Goal: Information Seeking & Learning: Check status

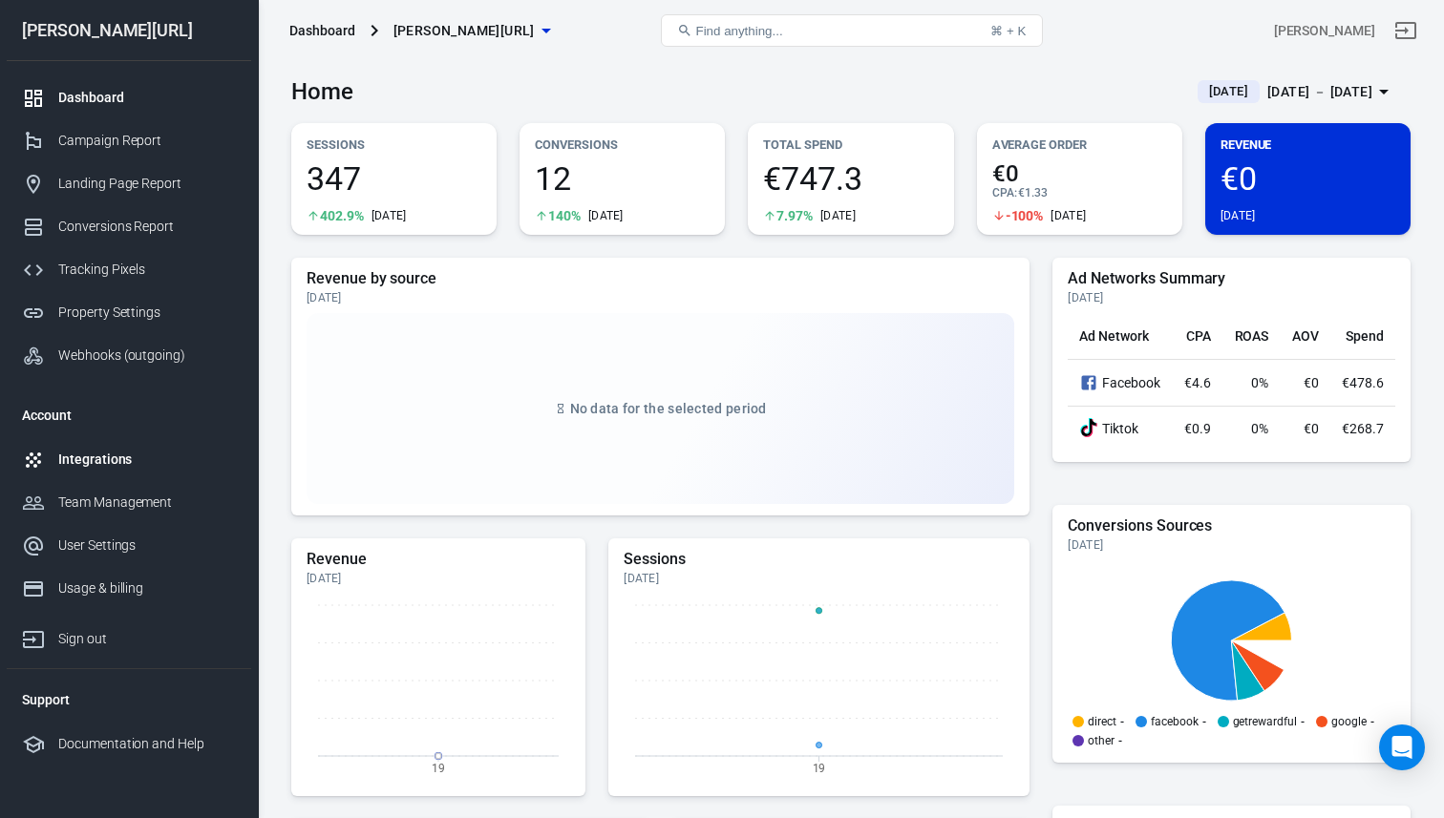
click at [177, 466] on div "Integrations" at bounding box center [147, 460] width 178 height 20
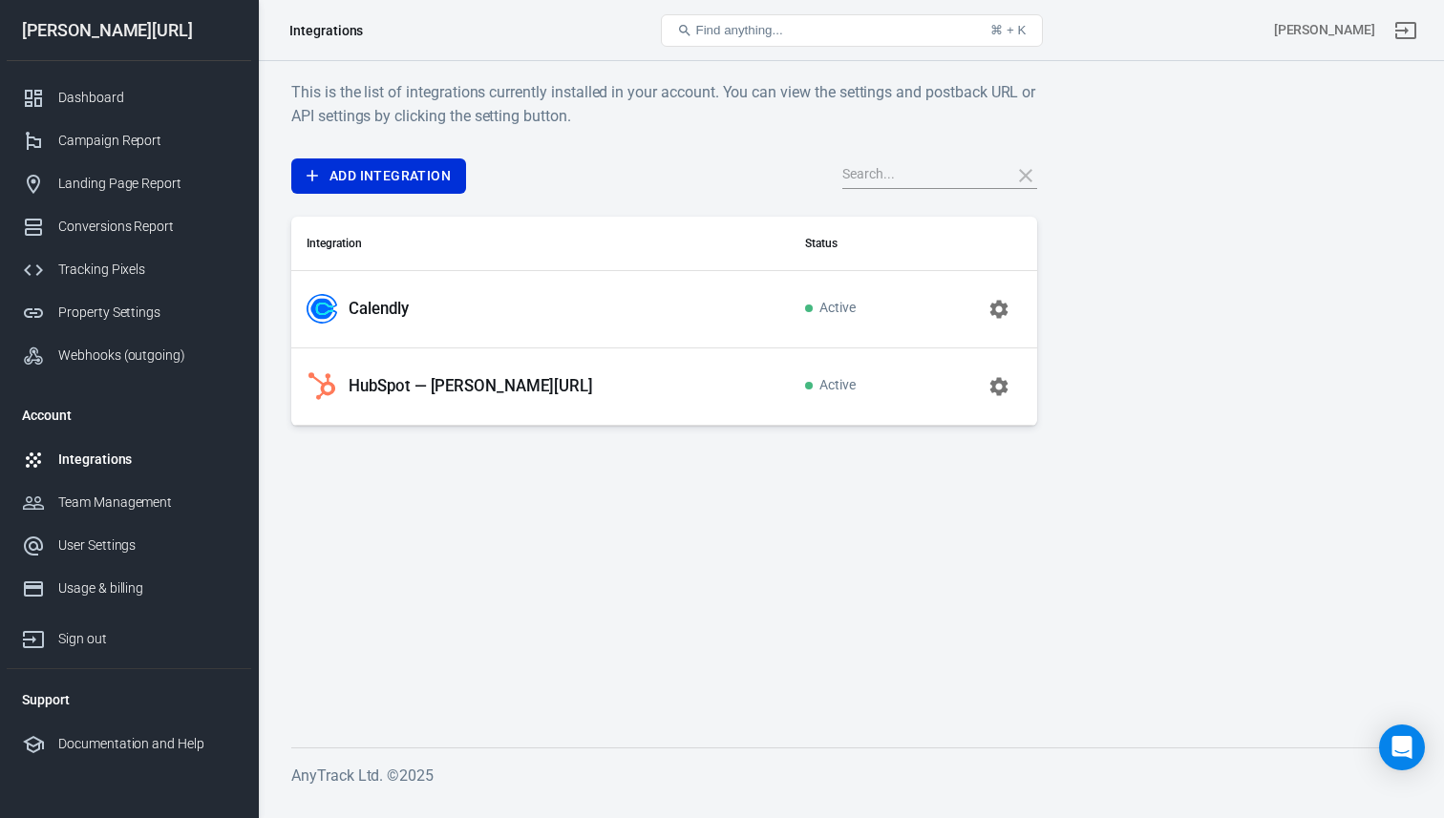
click at [1002, 305] on icon "button" at bounding box center [999, 309] width 18 height 18
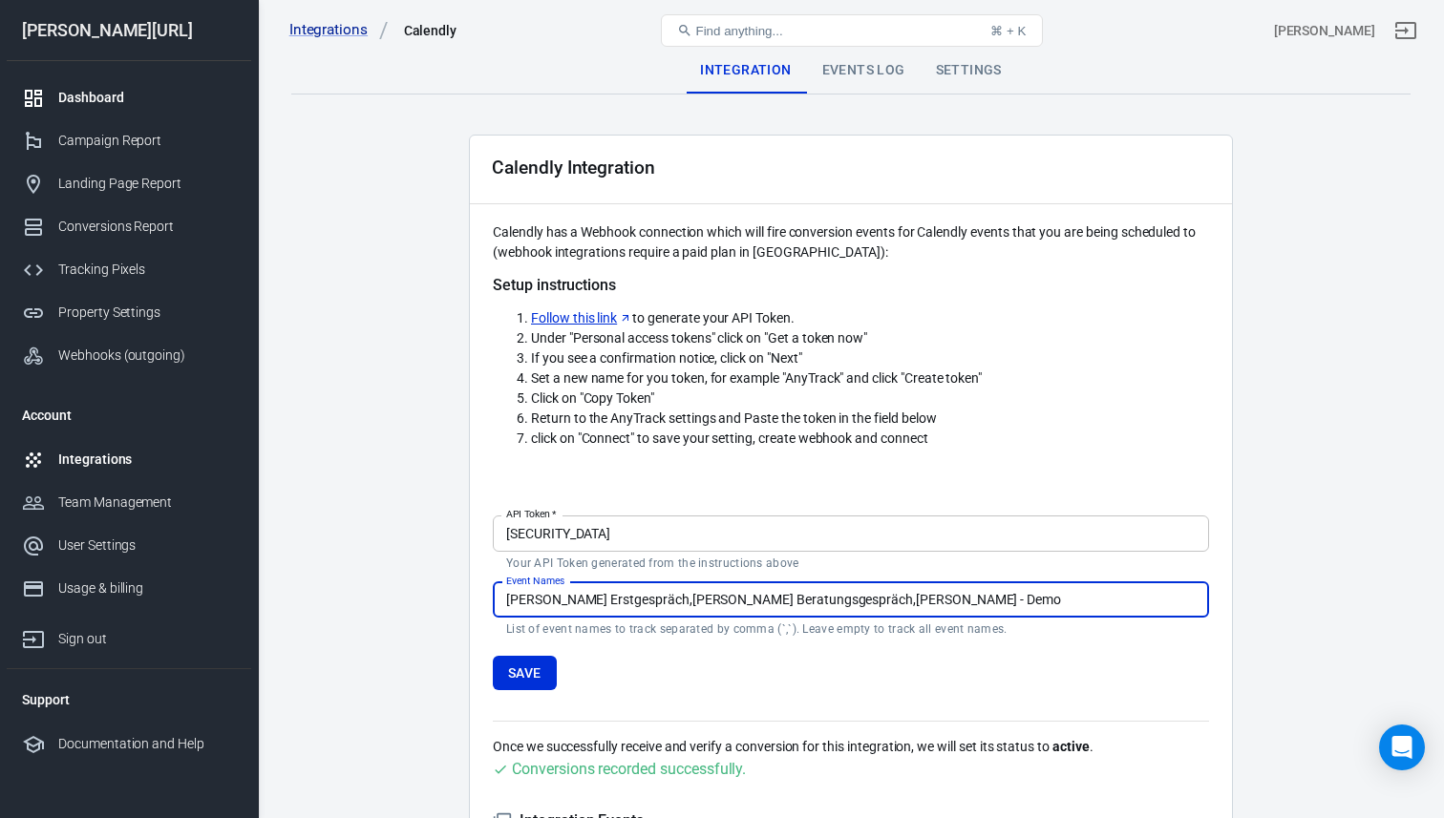
click at [161, 84] on link "Dashboard" at bounding box center [129, 97] width 244 height 43
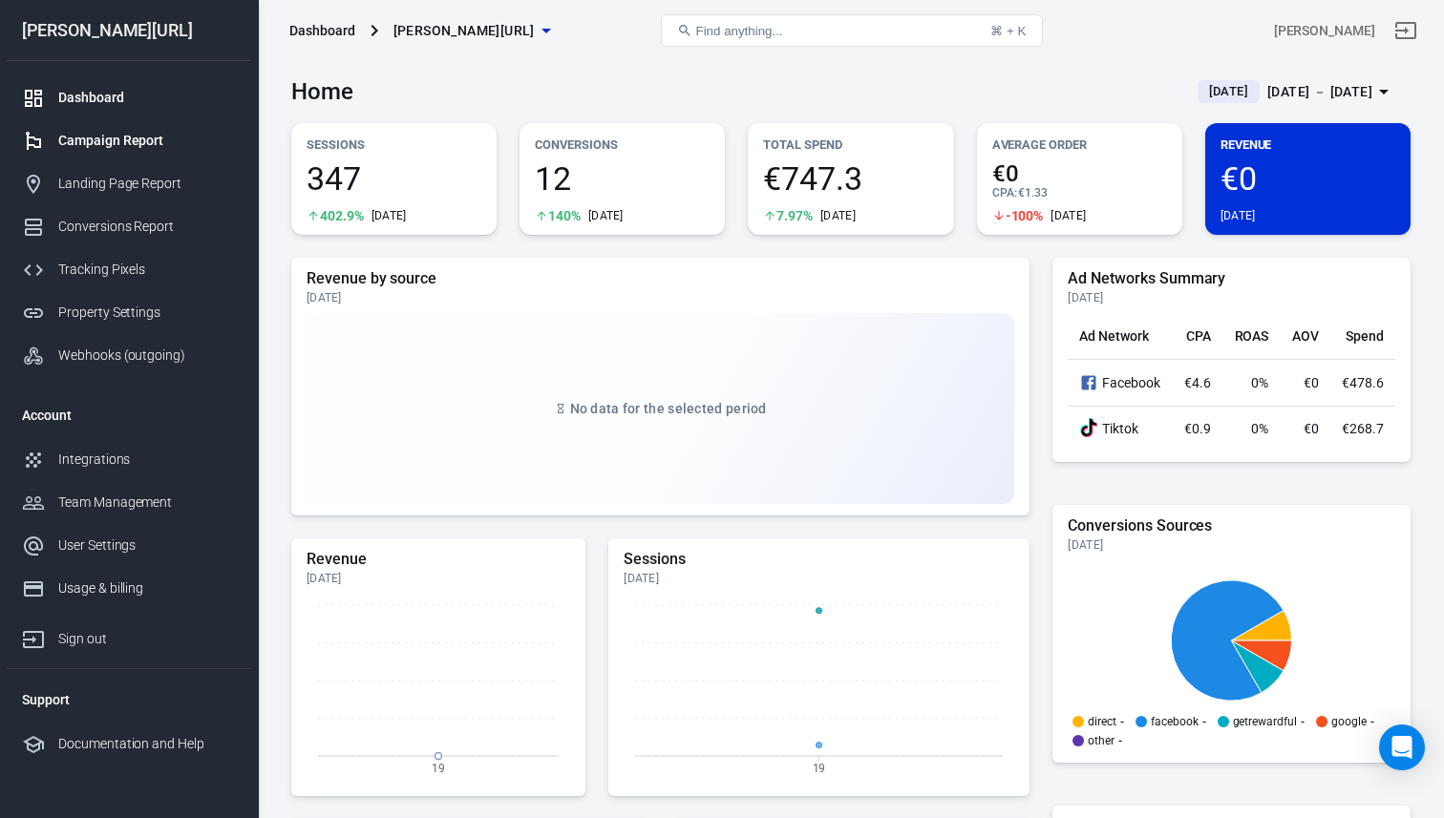
click at [162, 142] on div "Campaign Report" at bounding box center [147, 141] width 178 height 20
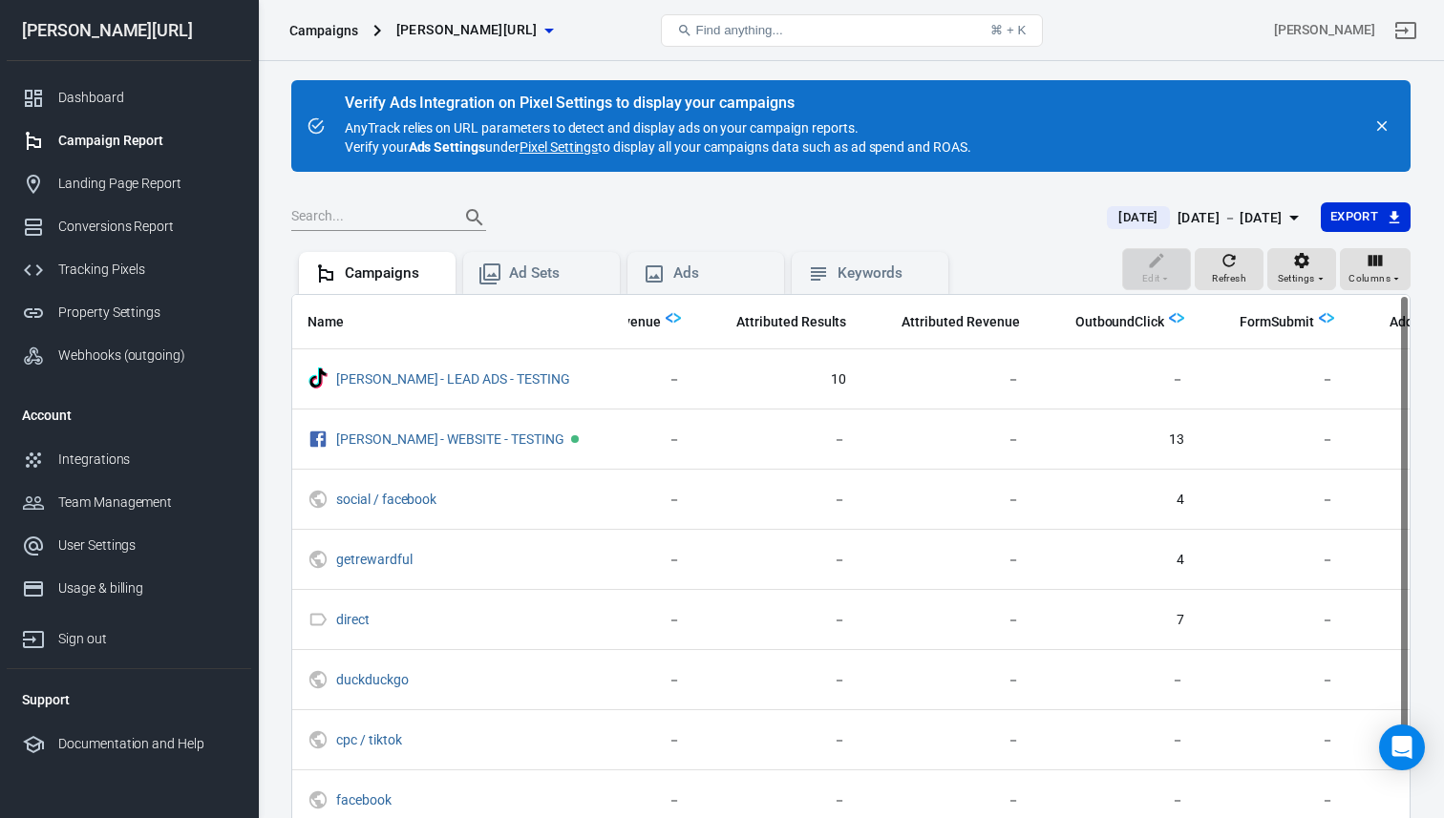
scroll to position [0, 944]
click at [466, 9] on div "Campaigns [PERSON_NAME][URL]" at bounding box center [467, 31] width 371 height 46
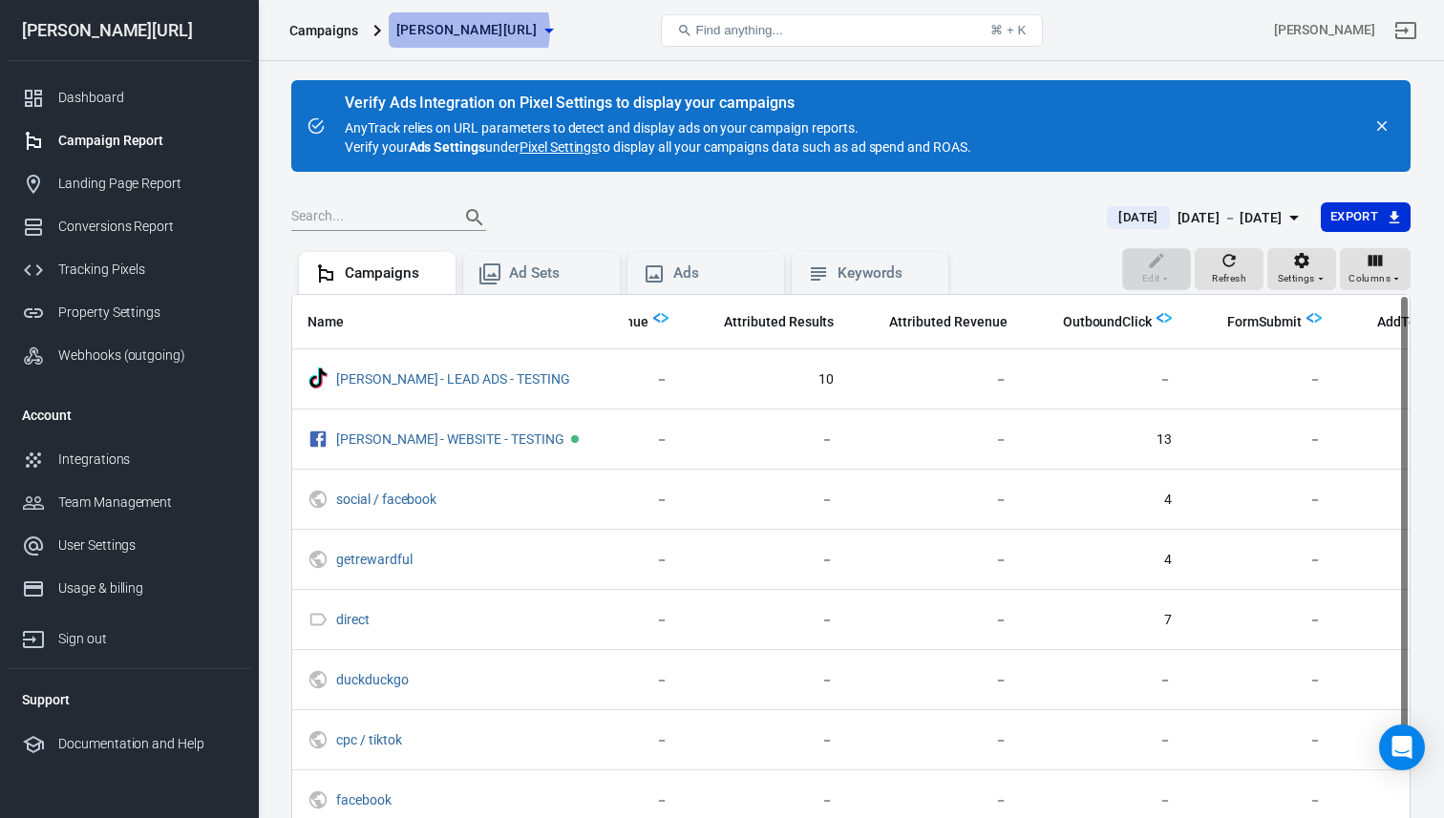
click at [538, 30] on icon "button" at bounding box center [549, 30] width 23 height 23
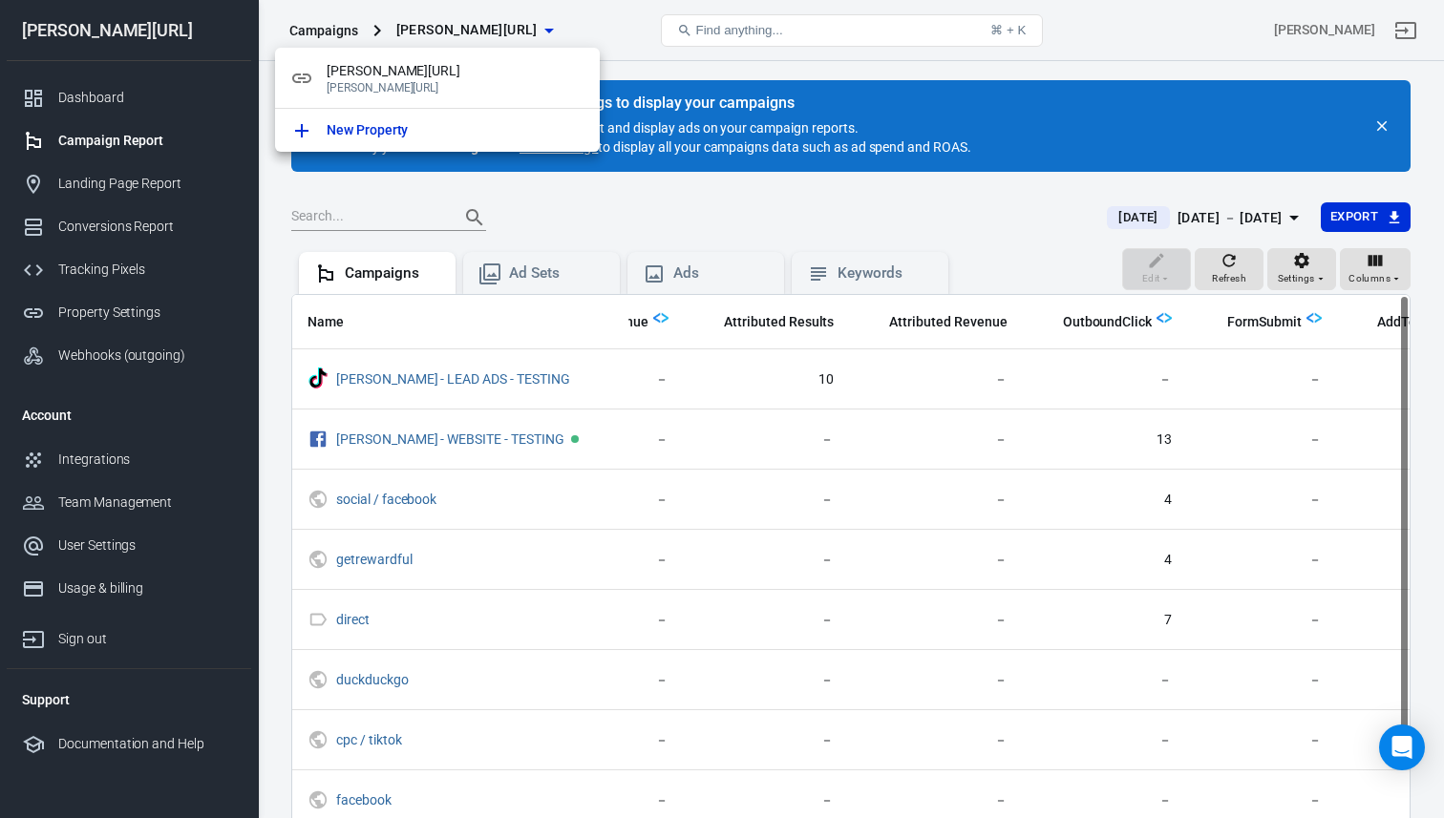
click at [466, 30] on div at bounding box center [722, 409] width 1444 height 818
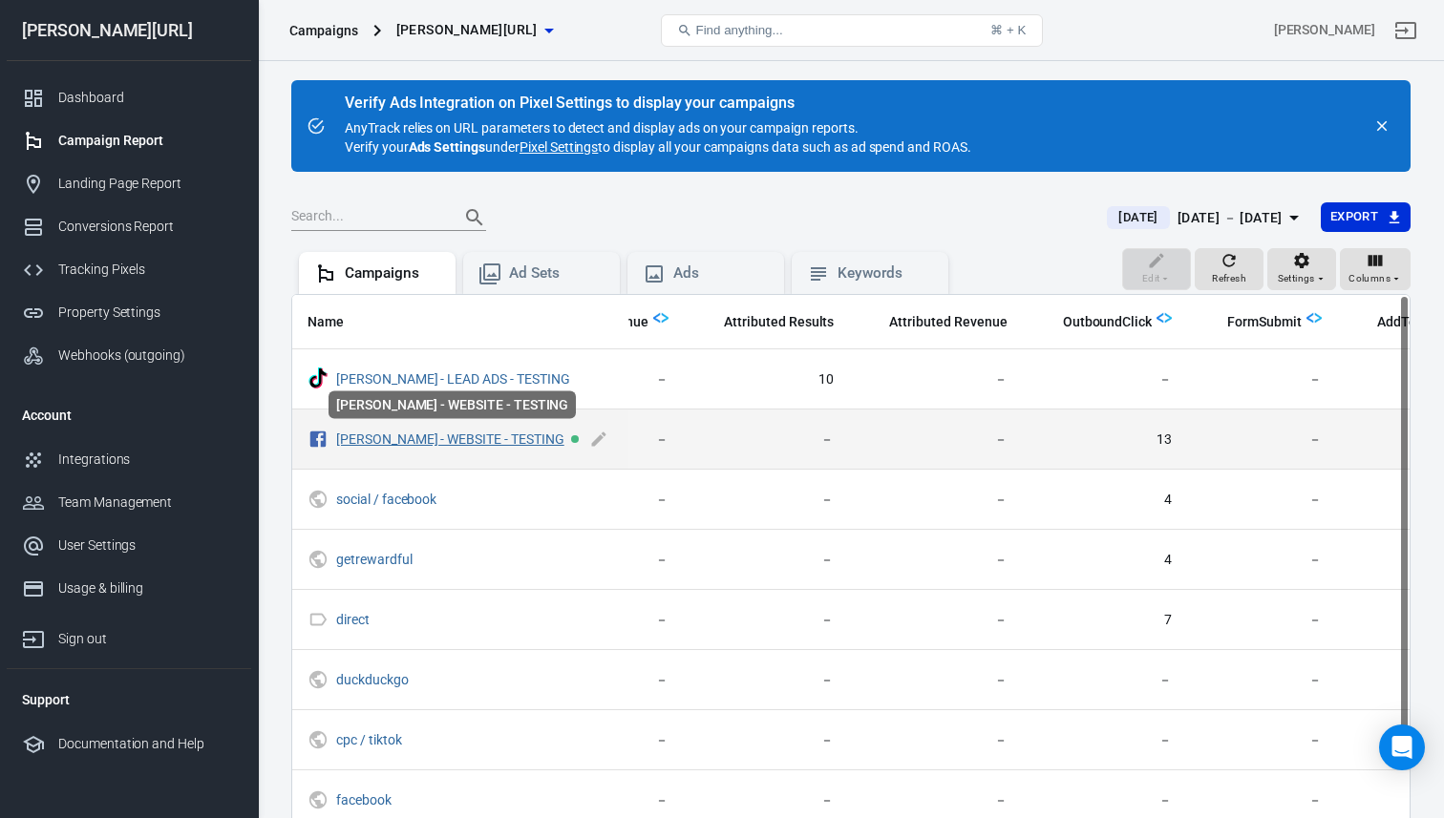
click at [453, 437] on link "[PERSON_NAME] - WEBSITE - TESTING" at bounding box center [450, 439] width 228 height 15
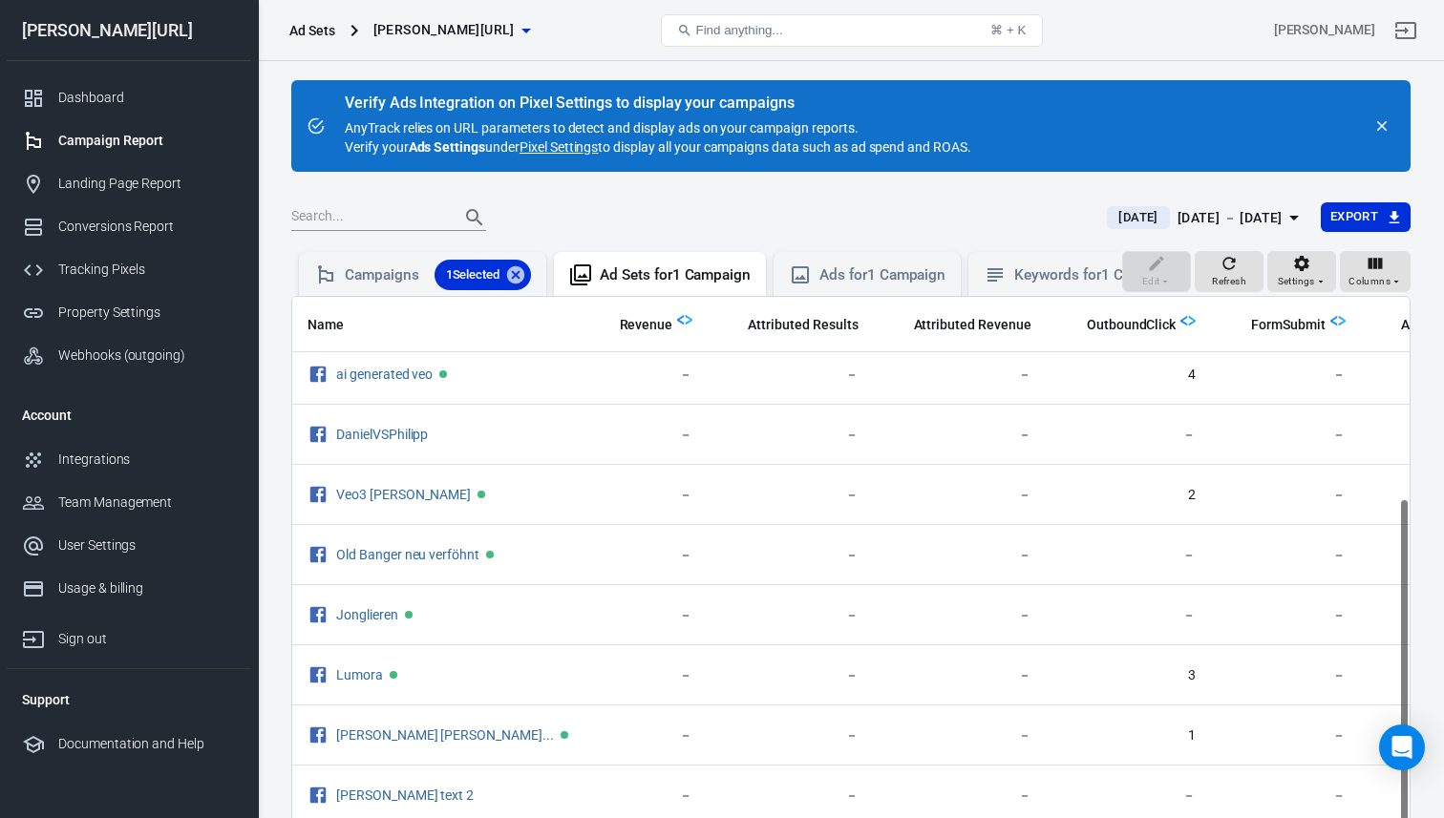
scroll to position [308, 0]
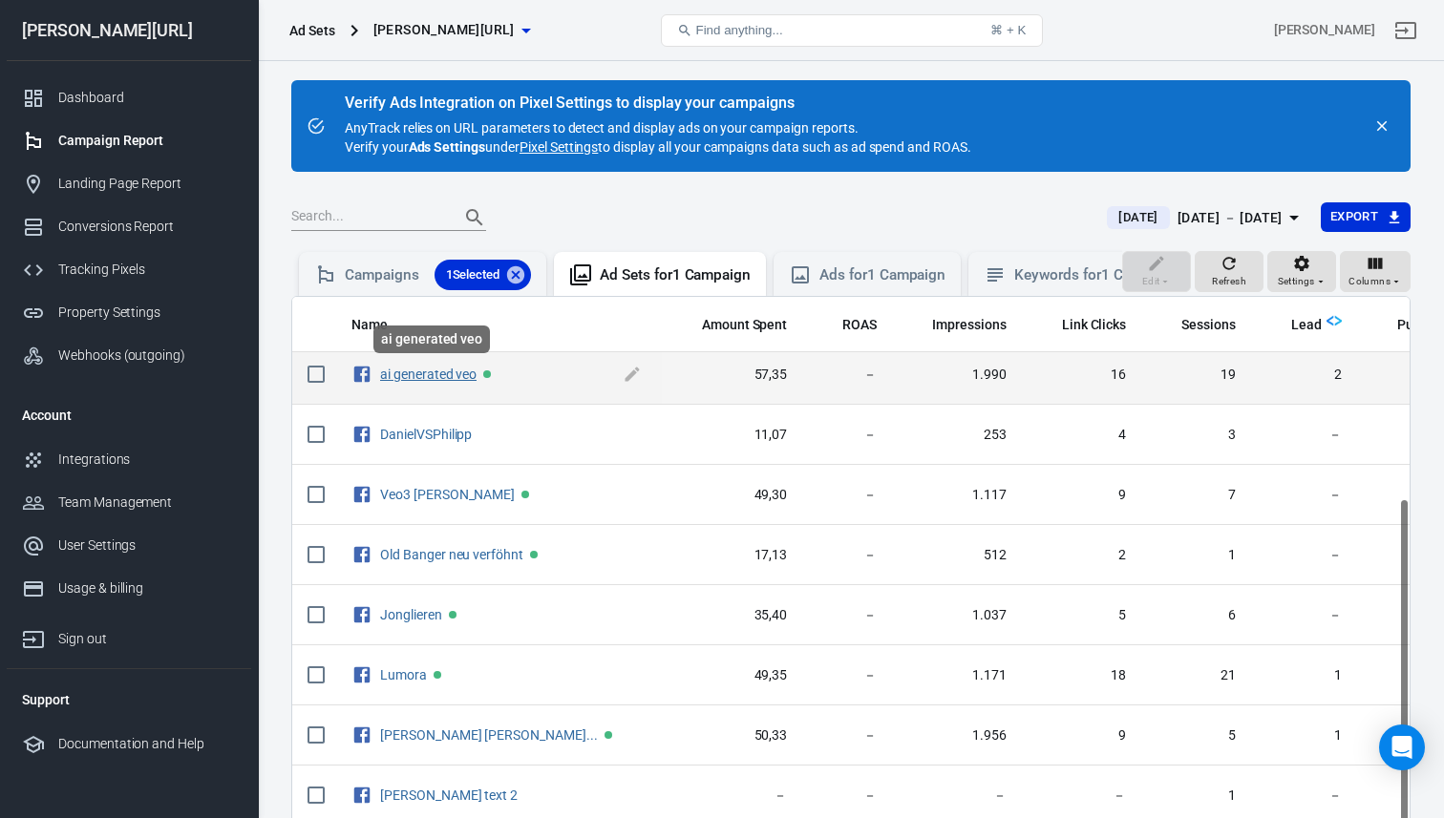
click at [414, 377] on link "ai generated veo" at bounding box center [428, 374] width 96 height 15
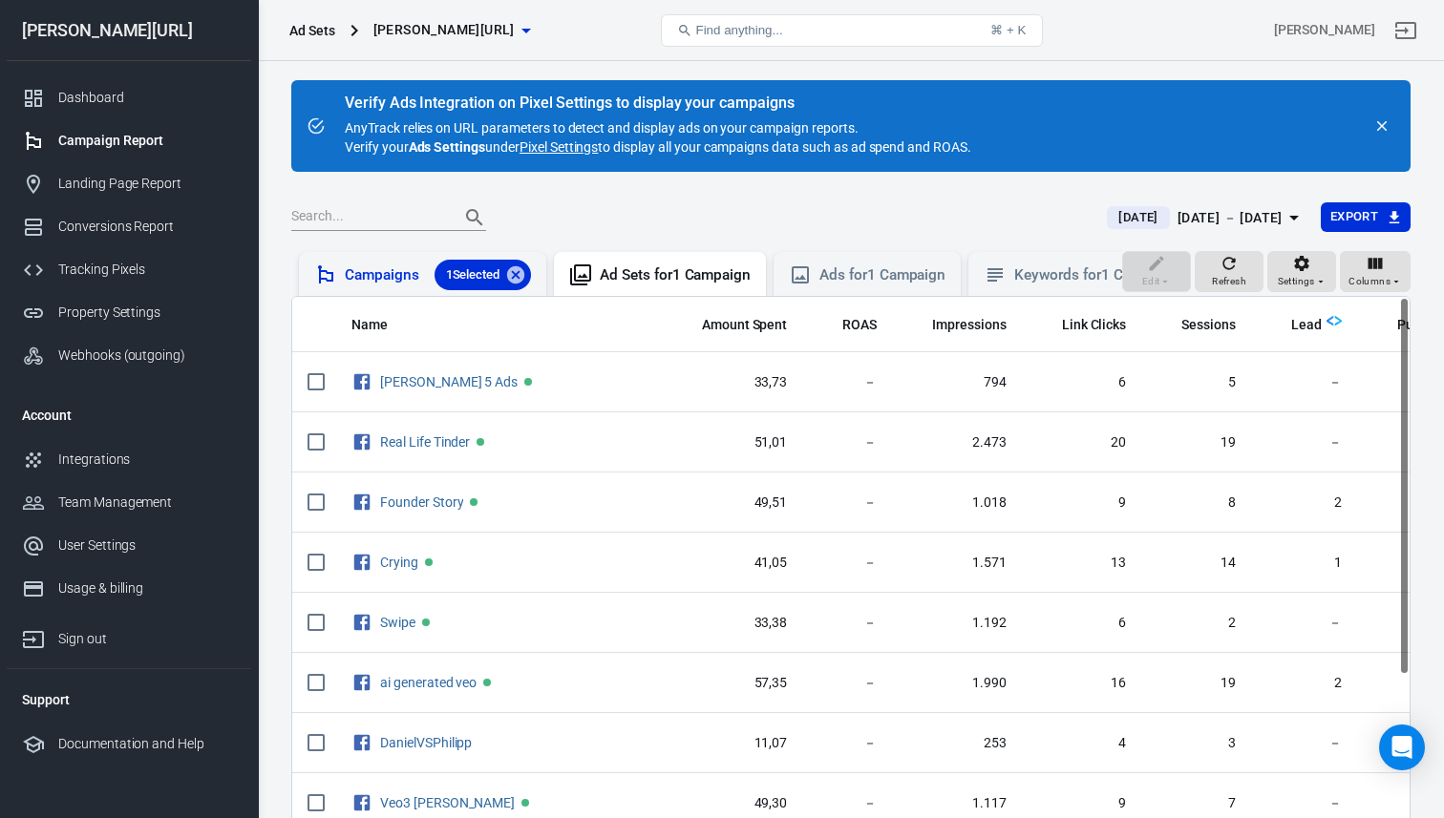
click at [362, 294] on div "Campaigns 1 Selected" at bounding box center [422, 274] width 247 height 44
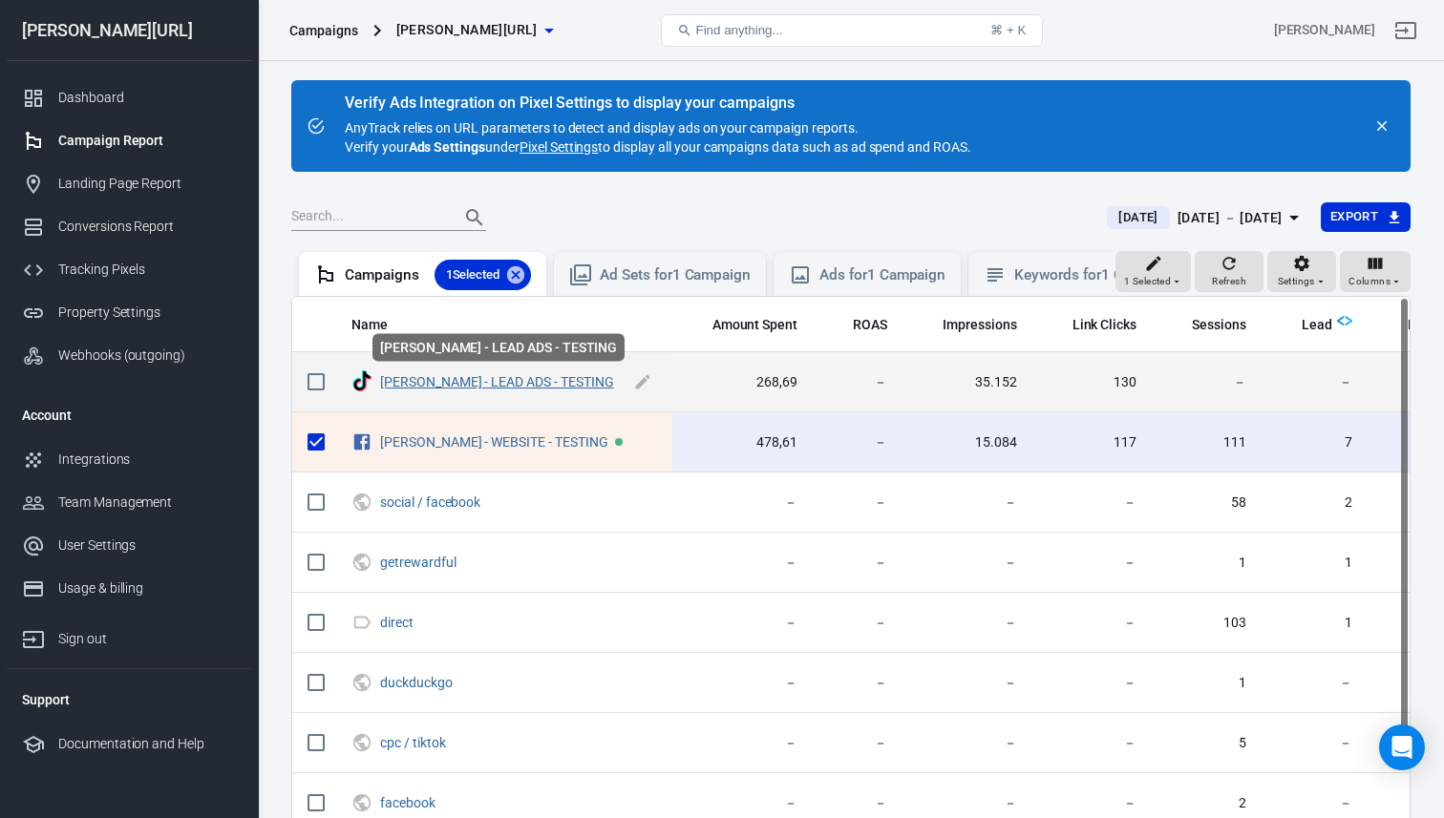
click at [473, 378] on link "[PERSON_NAME] - LEAD ADS - TESTING" at bounding box center [497, 381] width 234 height 15
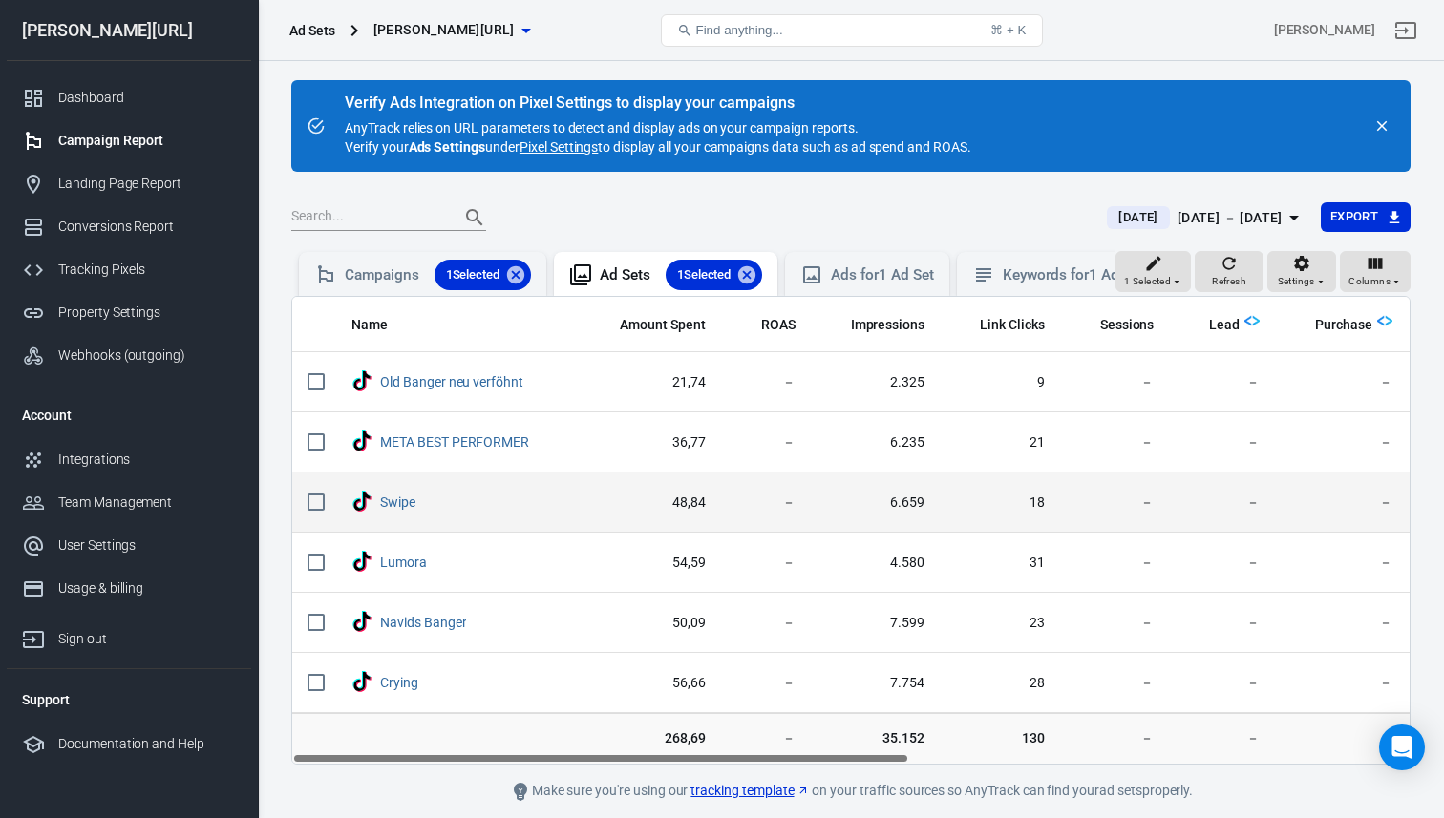
scroll to position [67, 0]
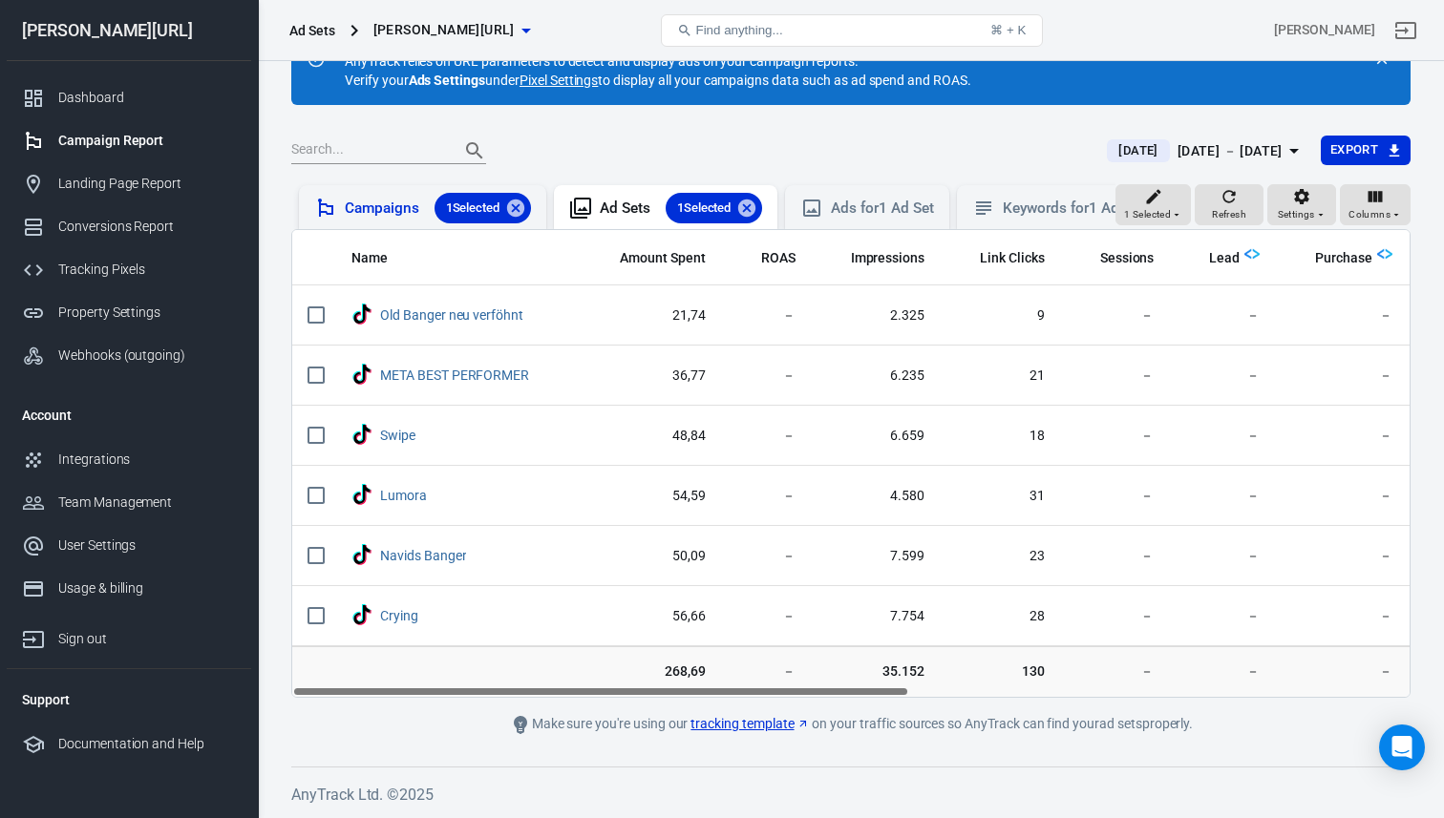
click at [414, 200] on div "Campaigns 1 Selected" at bounding box center [438, 208] width 186 height 31
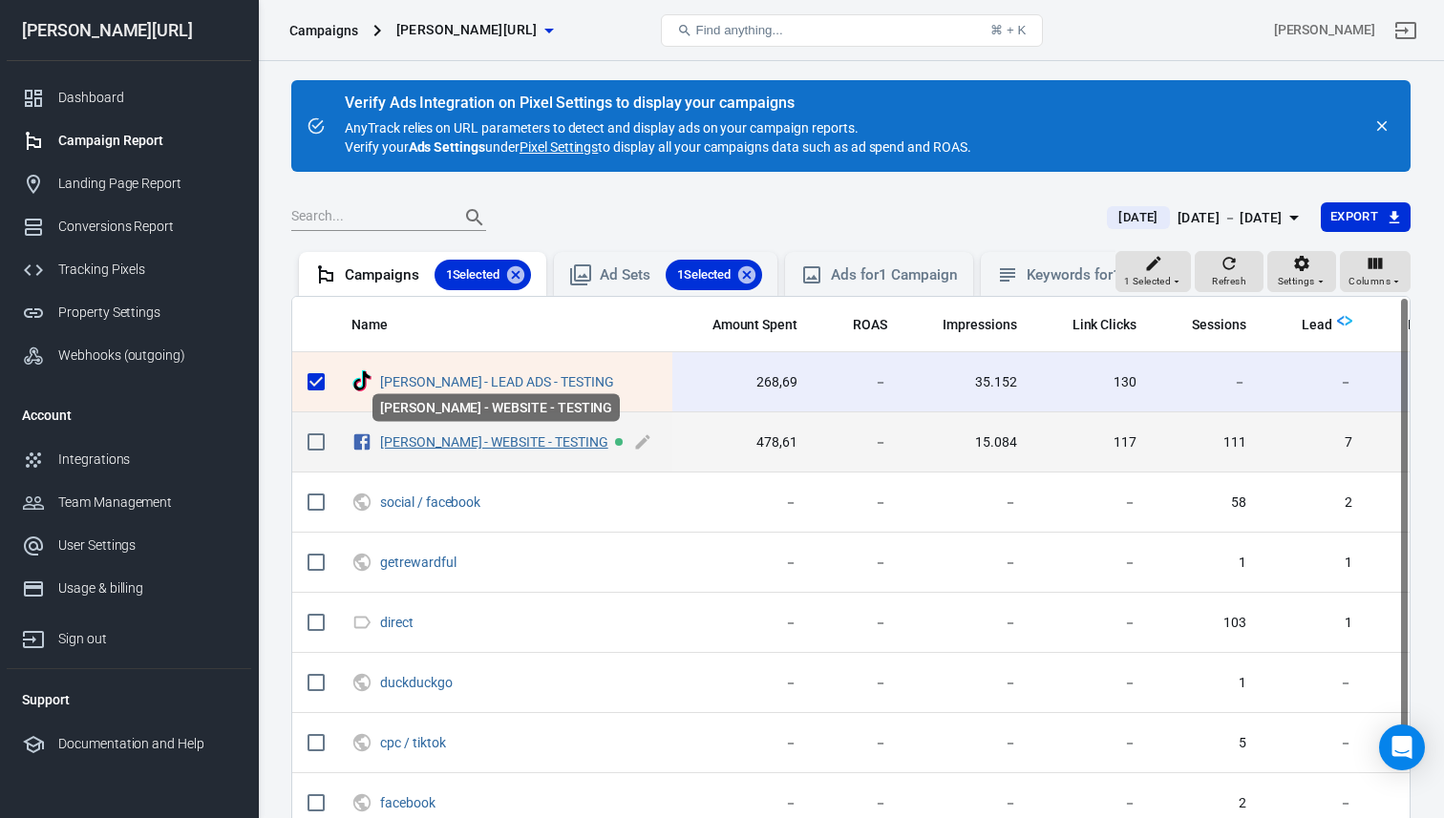
click at [450, 438] on link "[PERSON_NAME] - WEBSITE - TESTING" at bounding box center [494, 441] width 228 height 15
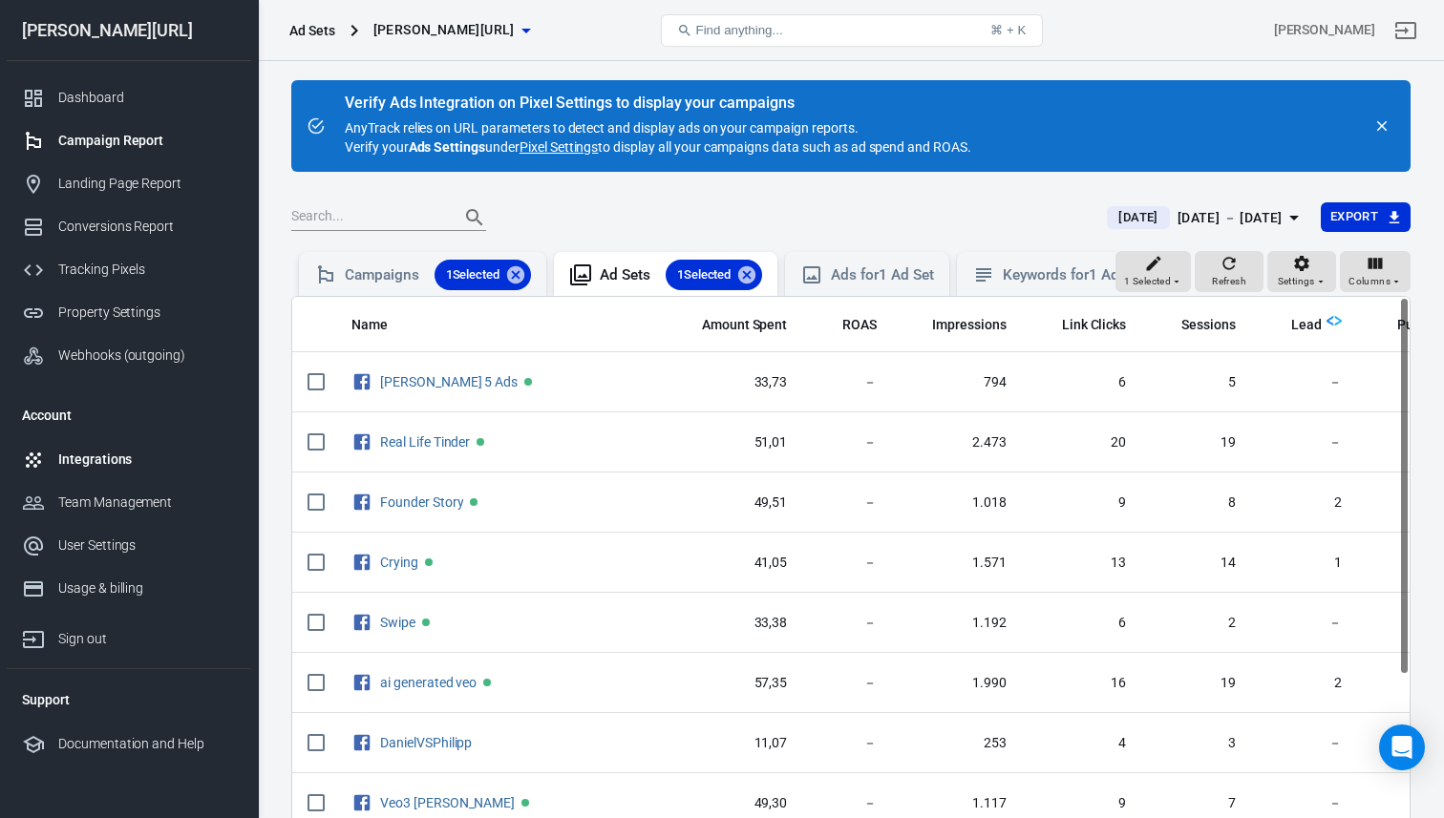
click at [116, 463] on div "Integrations" at bounding box center [147, 460] width 178 height 20
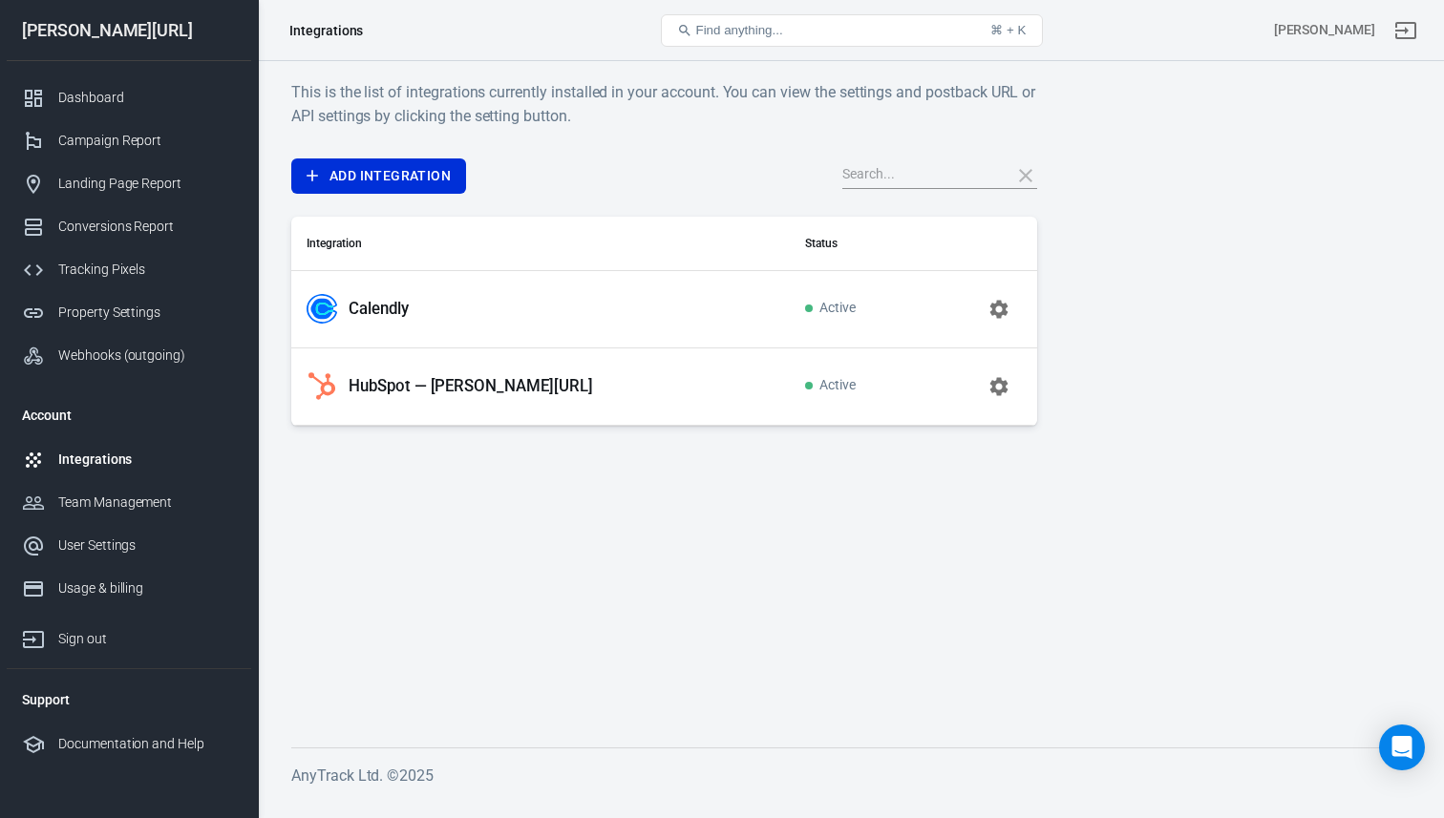
click at [445, 390] on p "HubSpot — [PERSON_NAME][URL]" at bounding box center [470, 386] width 244 height 20
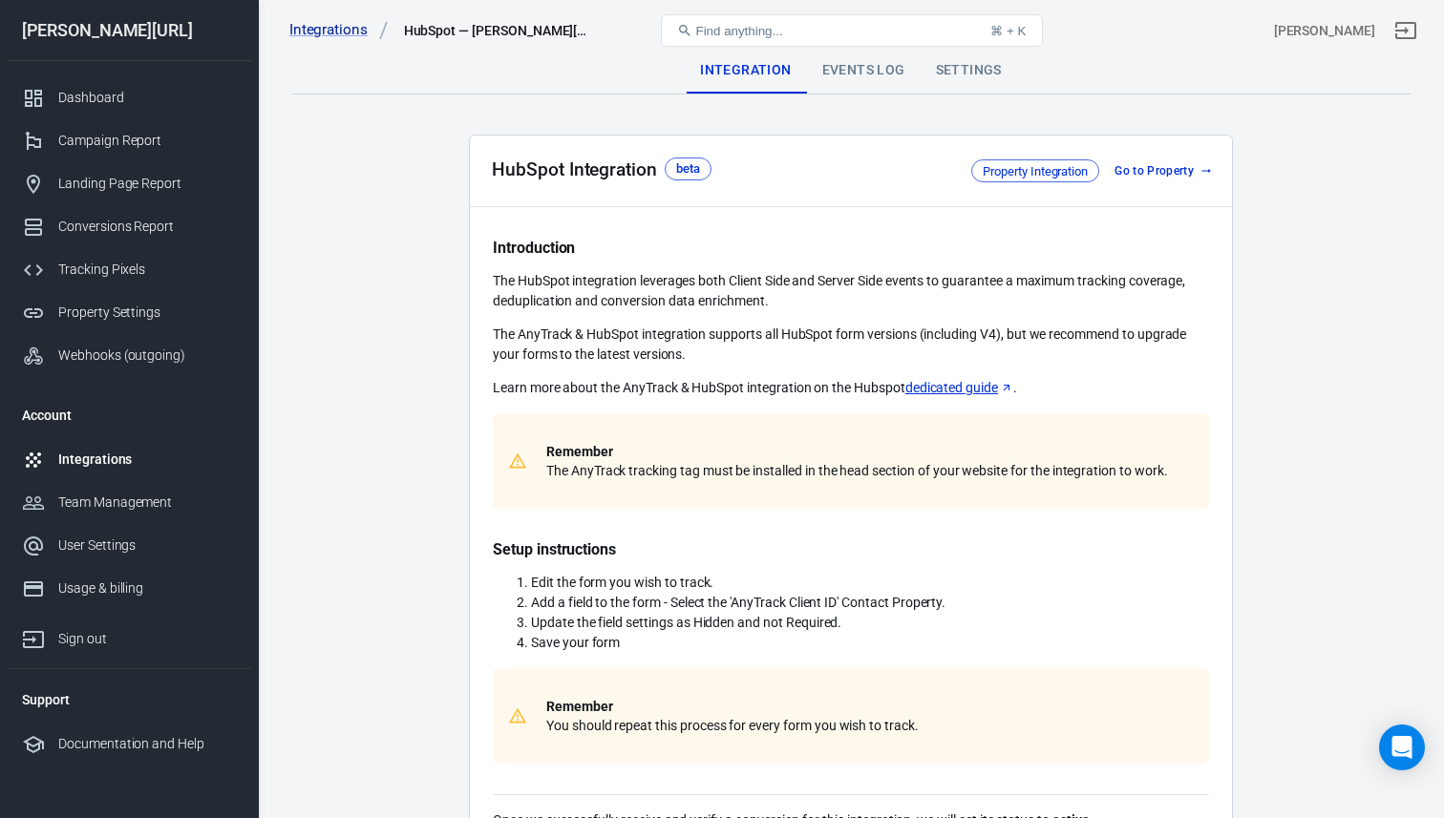
scroll to position [515, 0]
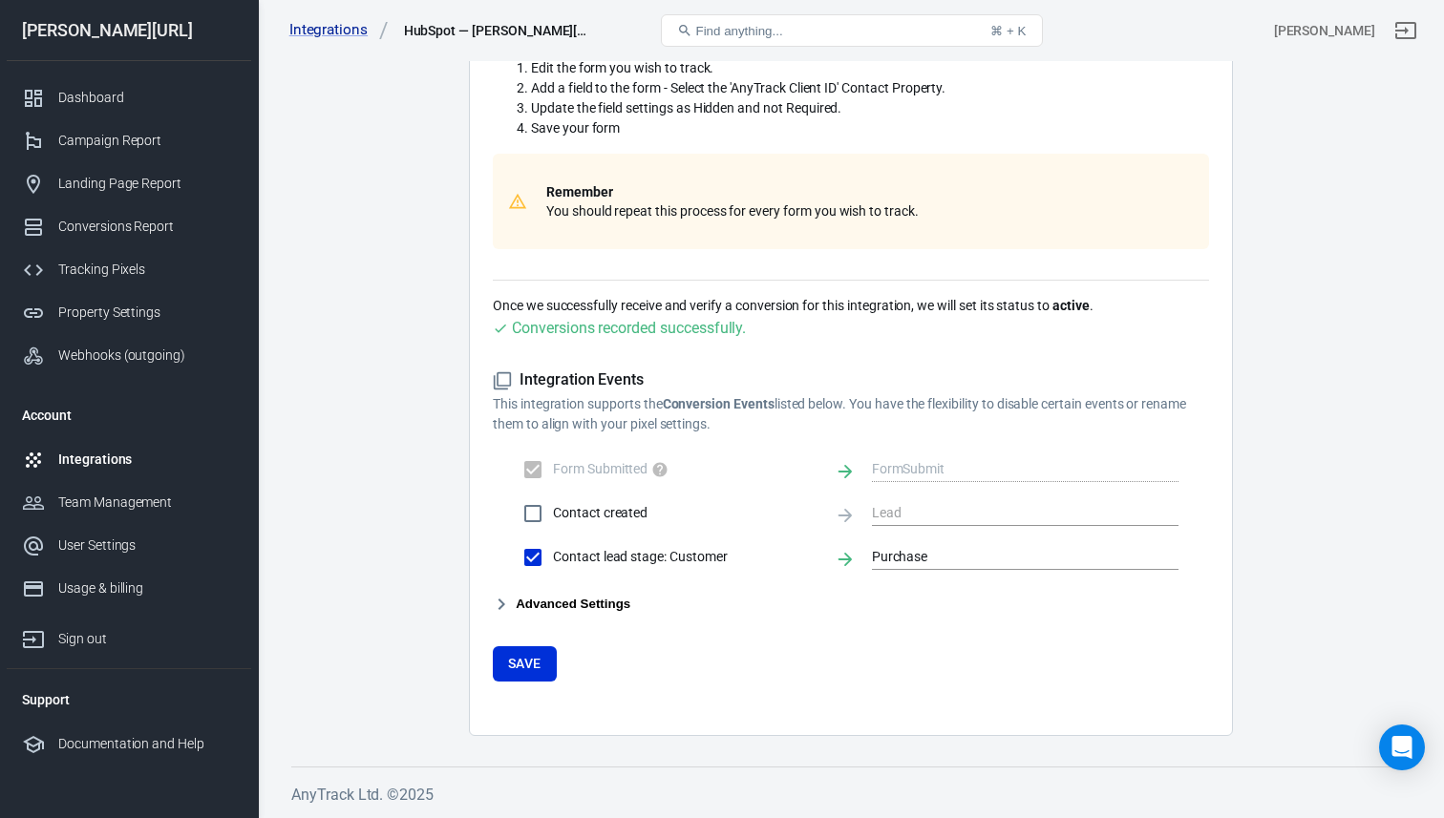
click at [577, 605] on button "Advanced Settings" at bounding box center [561, 604] width 137 height 23
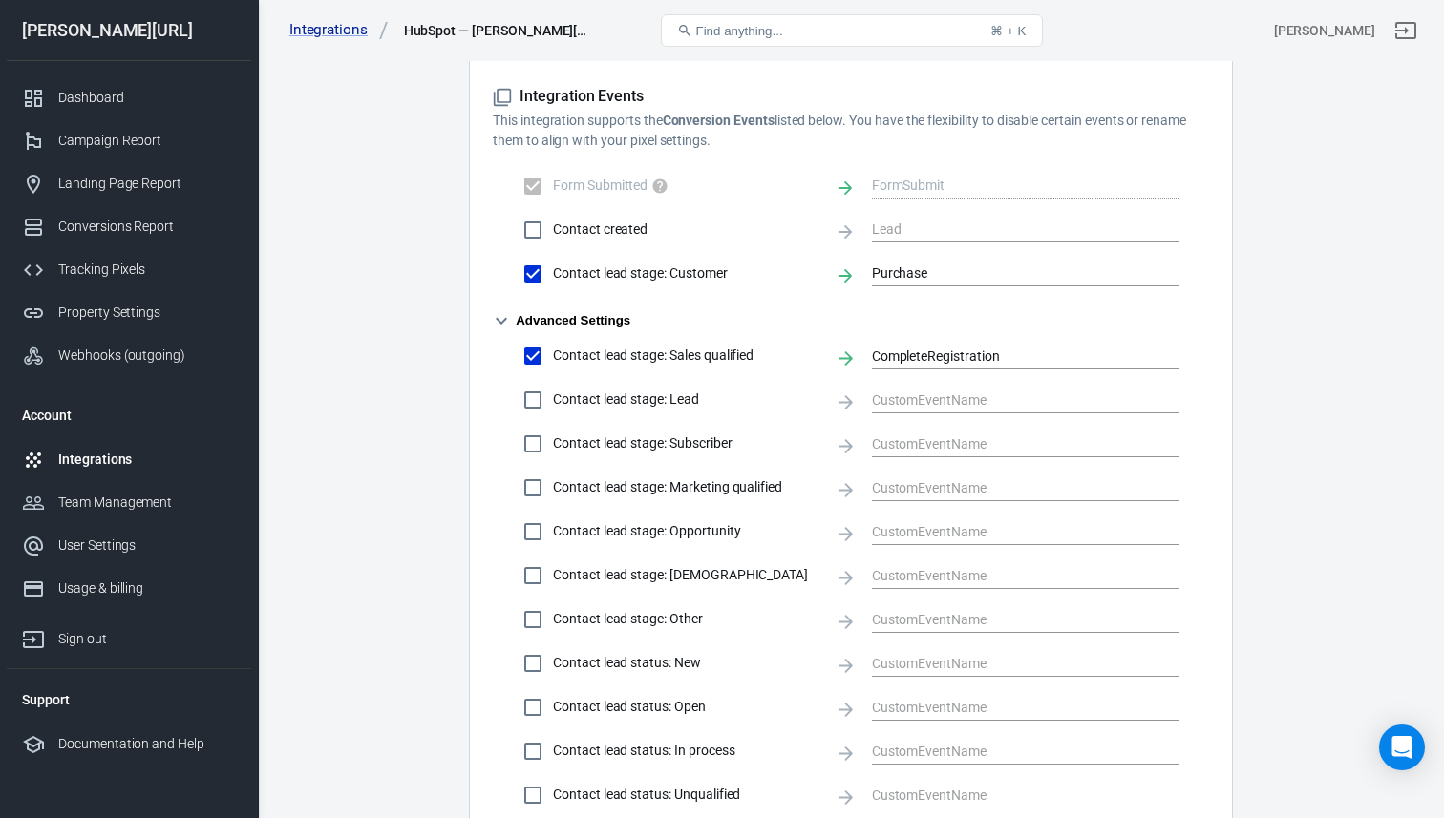
scroll to position [0, 0]
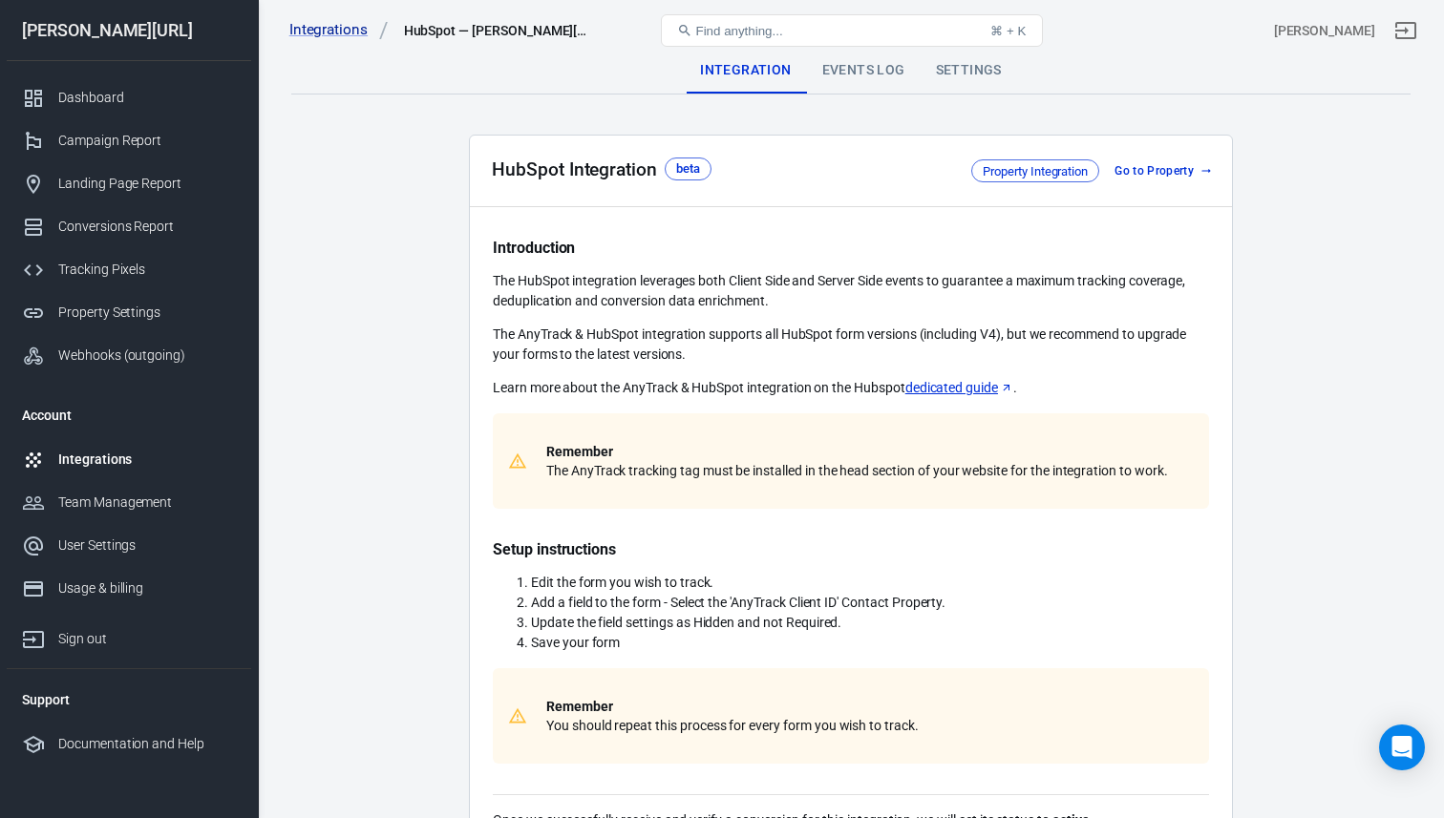
click at [970, 78] on div "Settings" at bounding box center [968, 71] width 96 height 46
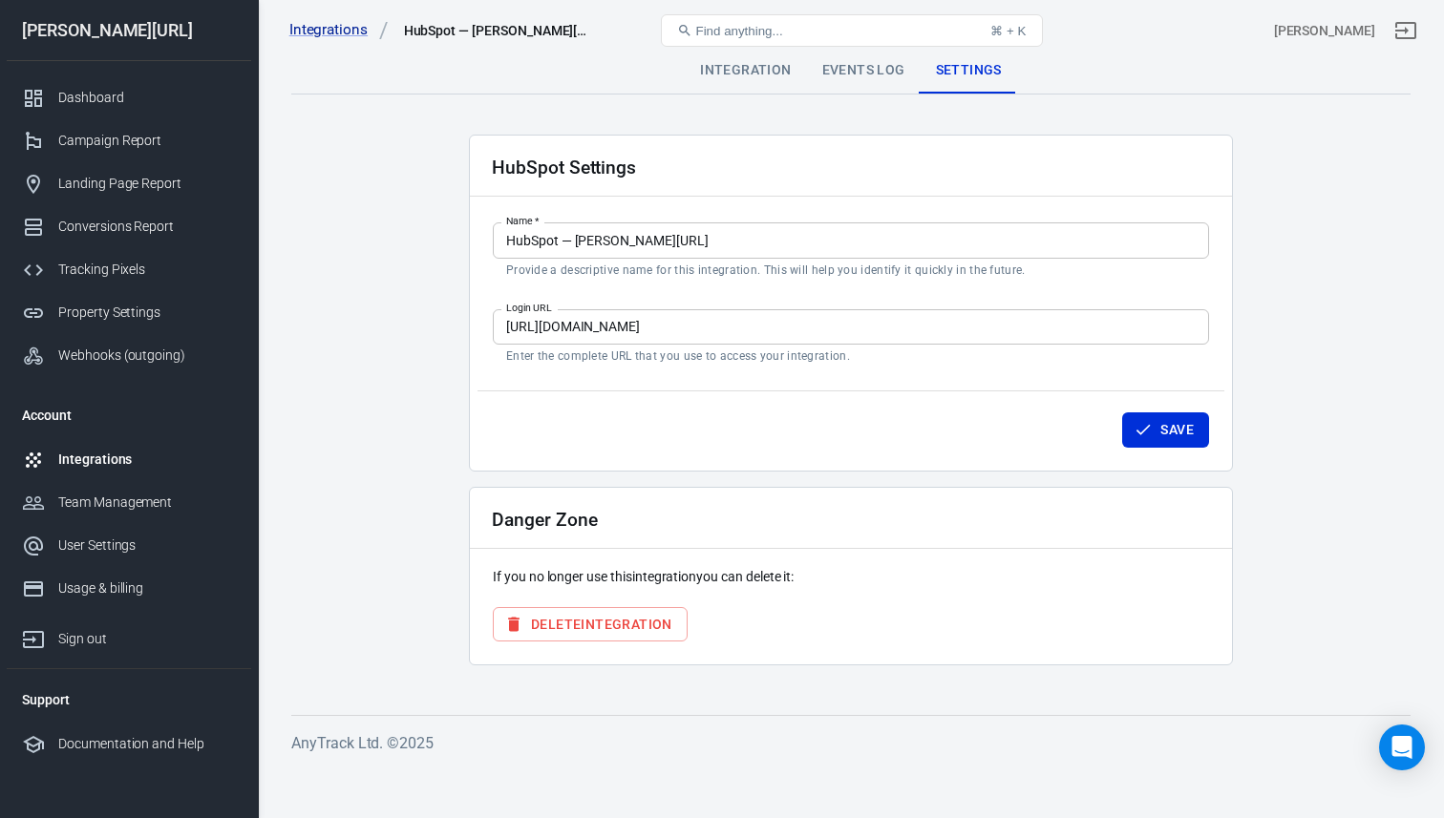
click at [875, 84] on div "Events Log" at bounding box center [864, 71] width 114 height 46
